Goal: Communication & Community: Answer question/provide support

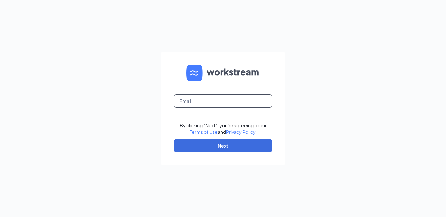
click at [208, 103] on input "text" at bounding box center [223, 100] width 98 height 13
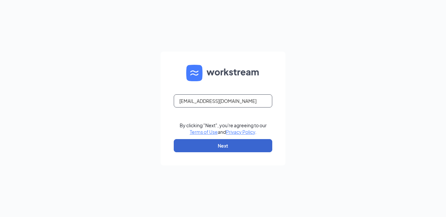
type input "k750037@kfc.com"
click at [230, 140] on button "Next" at bounding box center [223, 145] width 98 height 13
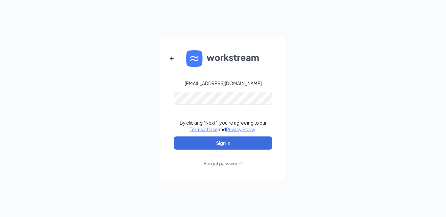
click at [193, 105] on form "k750037@kfc.com By clicking "Next", you're agreeing to our Terms of Use and Pri…" at bounding box center [222, 108] width 125 height 142
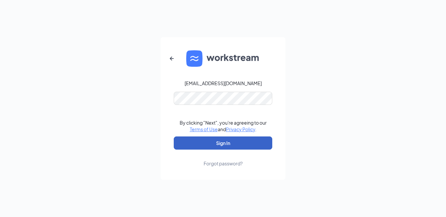
click at [240, 142] on button "Sign In" at bounding box center [223, 142] width 98 height 13
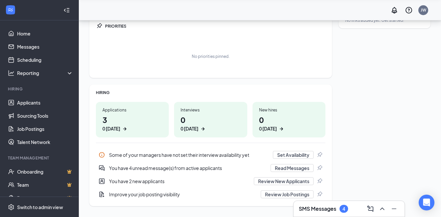
scroll to position [96, 0]
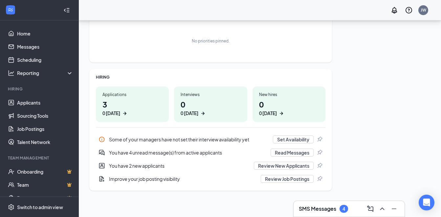
click at [322, 209] on h3 "SMS Messages" at bounding box center [317, 208] width 37 height 7
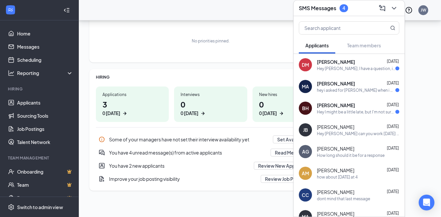
scroll to position [33, 0]
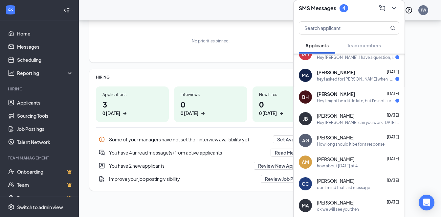
click at [339, 69] on span "[PERSON_NAME]" at bounding box center [336, 72] width 38 height 7
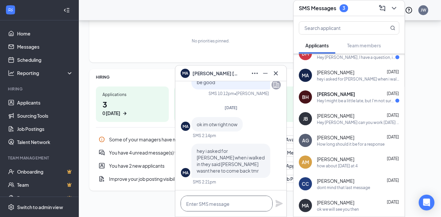
click at [210, 208] on textarea at bounding box center [226, 203] width 92 height 16
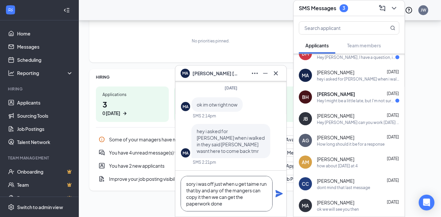
type textarea "sory i was off just when u get taime run that by and any of the mangers can cop…"
click at [278, 193] on icon "Plane" at bounding box center [279, 193] width 8 height 8
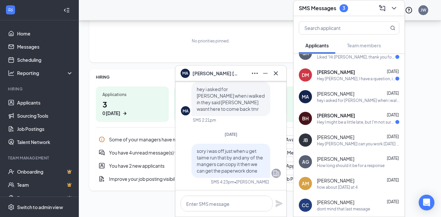
scroll to position [0, 0]
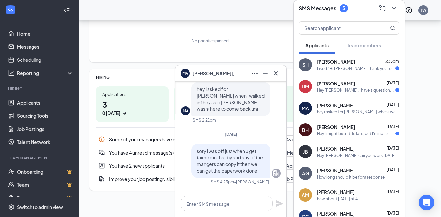
click at [342, 87] on div "[PERSON_NAME] [DATE] Hey [PERSON_NAME], I have a question, it only said my firs…" at bounding box center [358, 86] width 82 height 13
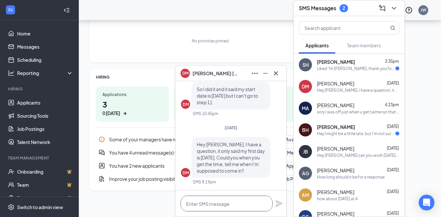
click at [197, 202] on textarea at bounding box center [226, 203] width 92 height 16
click at [188, 204] on textarea at bounding box center [226, 203] width 92 height 16
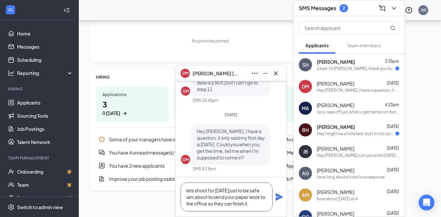
type textarea "lets shoot for [DATE] just to be safe iam about to send your paper work to the …"
click at [275, 198] on icon "Plane" at bounding box center [279, 197] width 8 height 8
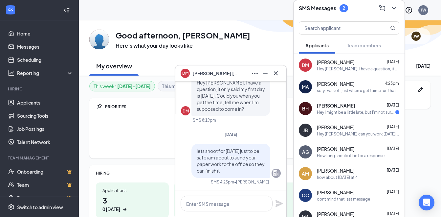
scroll to position [33, 0]
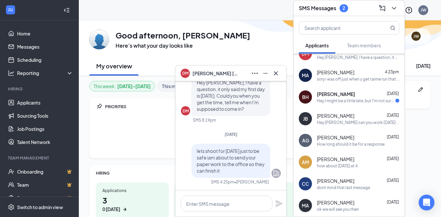
click at [366, 100] on div "Hey I might be a little late, but I'm not sure. I have someone coming to get me…" at bounding box center [356, 101] width 78 height 6
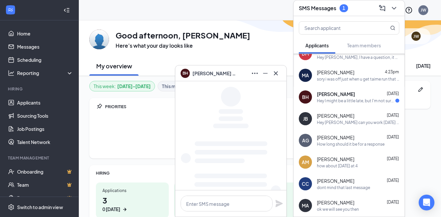
scroll to position [11, 0]
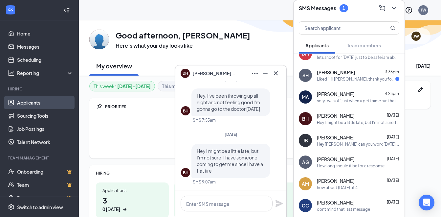
click at [25, 101] on link "Applicants" at bounding box center [45, 102] width 56 height 13
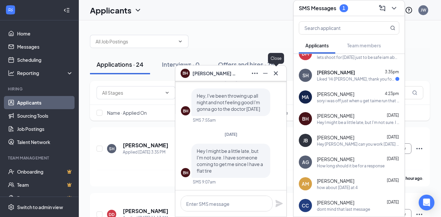
click at [276, 72] on icon "Cross" at bounding box center [276, 73] width 8 height 8
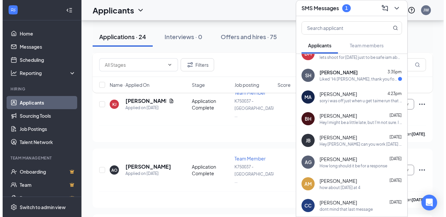
scroll to position [361, 0]
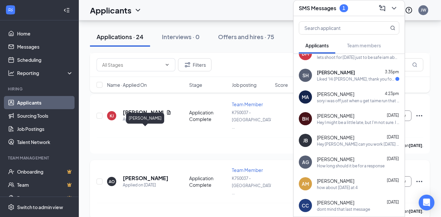
click at [137, 174] on h5 "[PERSON_NAME]" at bounding box center [146, 177] width 46 height 7
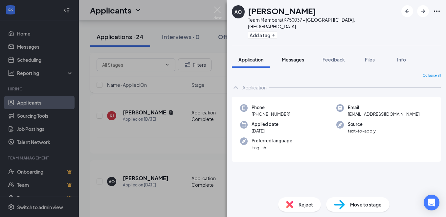
click at [295, 56] on span "Messages" at bounding box center [293, 59] width 22 height 6
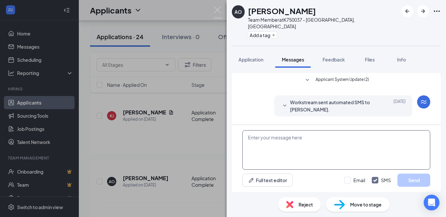
click at [292, 140] on textarea at bounding box center [336, 149] width 188 height 39
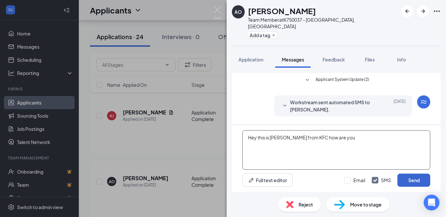
type textarea "Hey this is [PERSON_NAME] from KFC how are you"
click at [420, 180] on button "Send" at bounding box center [413, 179] width 33 height 13
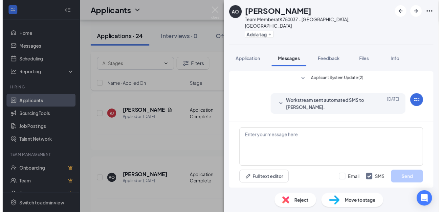
scroll to position [58, 0]
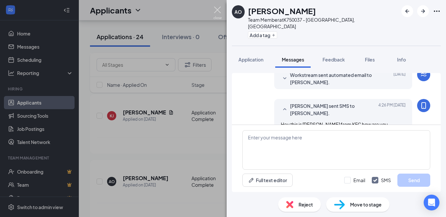
click at [218, 11] on img at bounding box center [217, 13] width 8 height 13
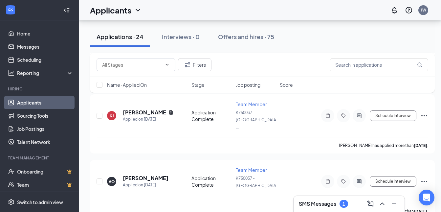
click at [324, 205] on h3 "SMS Messages" at bounding box center [317, 203] width 37 height 7
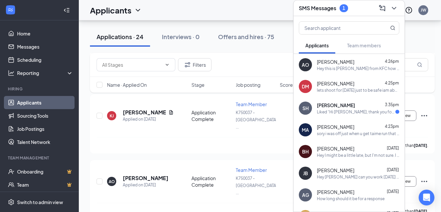
click at [345, 109] on div "Liked “Hi [PERSON_NAME], thank you for your application. We have received it an…" at bounding box center [356, 112] width 78 height 6
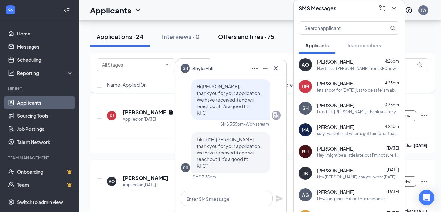
click at [278, 45] on button "Offers and hires · 75" at bounding box center [245, 37] width 69 height 20
